Goal: Find specific page/section: Find specific page/section

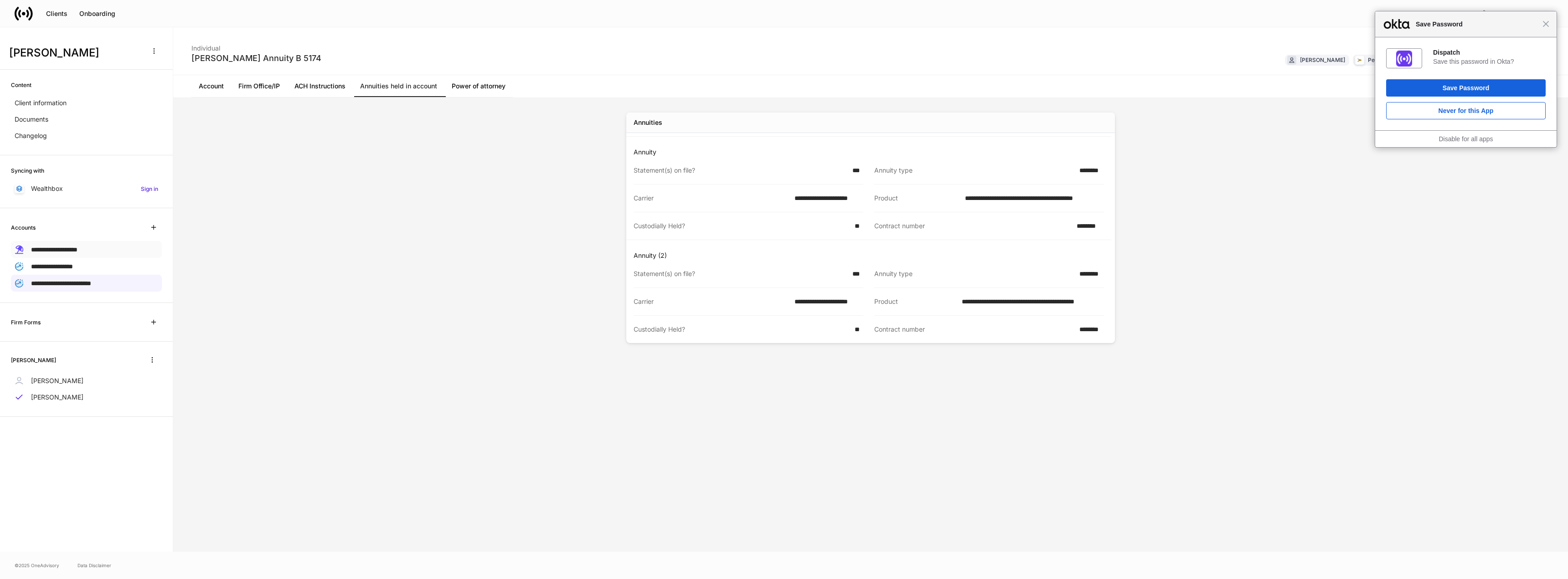
click at [108, 250] on div "**********" at bounding box center [86, 249] width 151 height 17
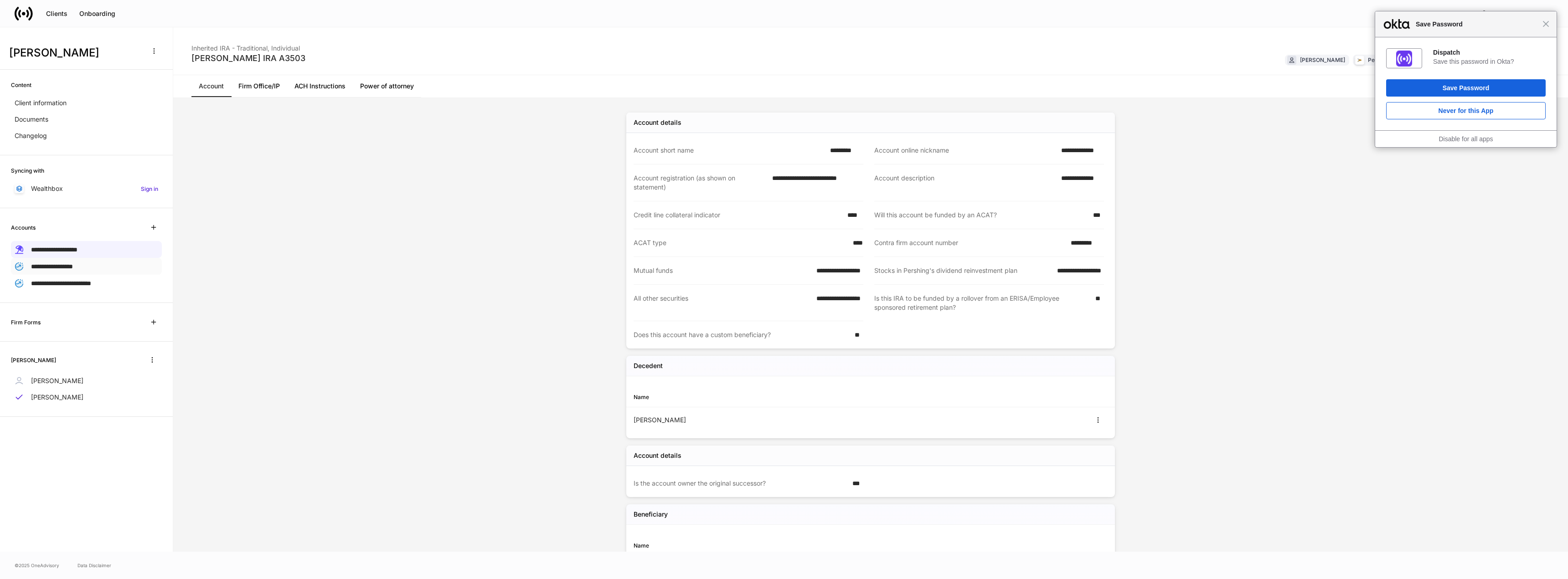
click at [107, 262] on div "**********" at bounding box center [86, 266] width 151 height 17
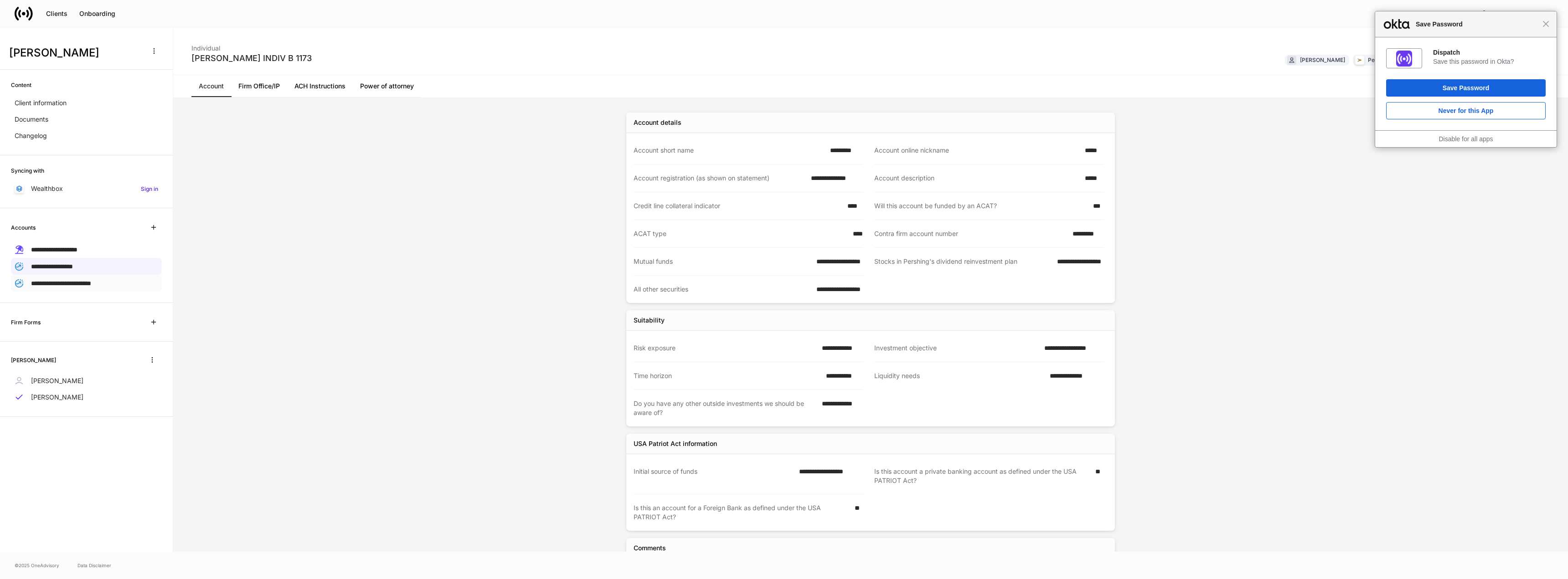
click at [91, 281] on span "**********" at bounding box center [61, 283] width 60 height 6
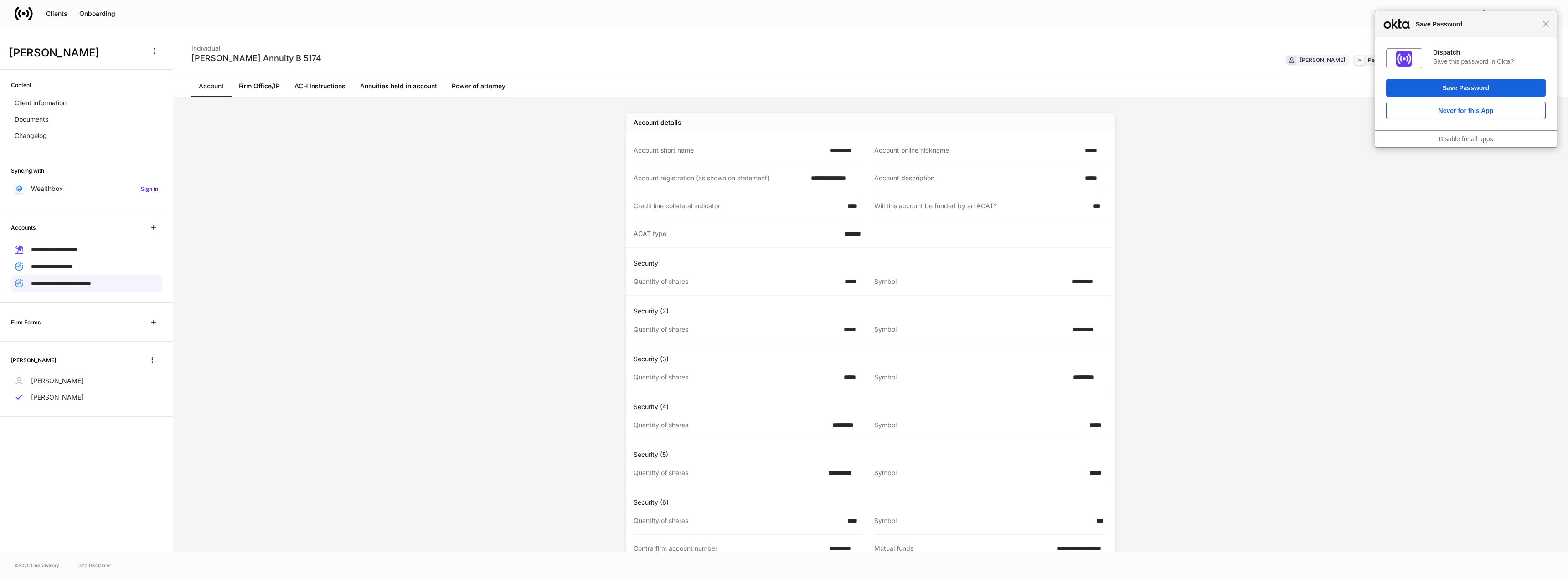
click at [418, 86] on link "Annuities held in account" at bounding box center [399, 86] width 92 height 22
